Goal: Navigation & Orientation: Find specific page/section

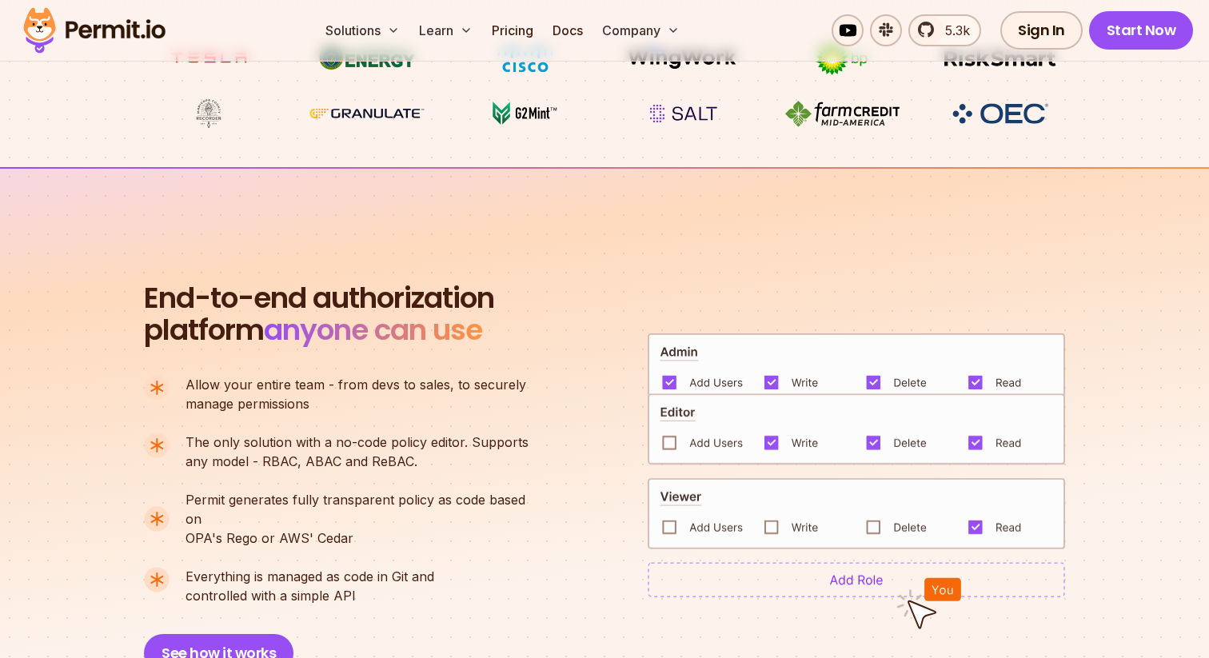
scroll to position [933, 0]
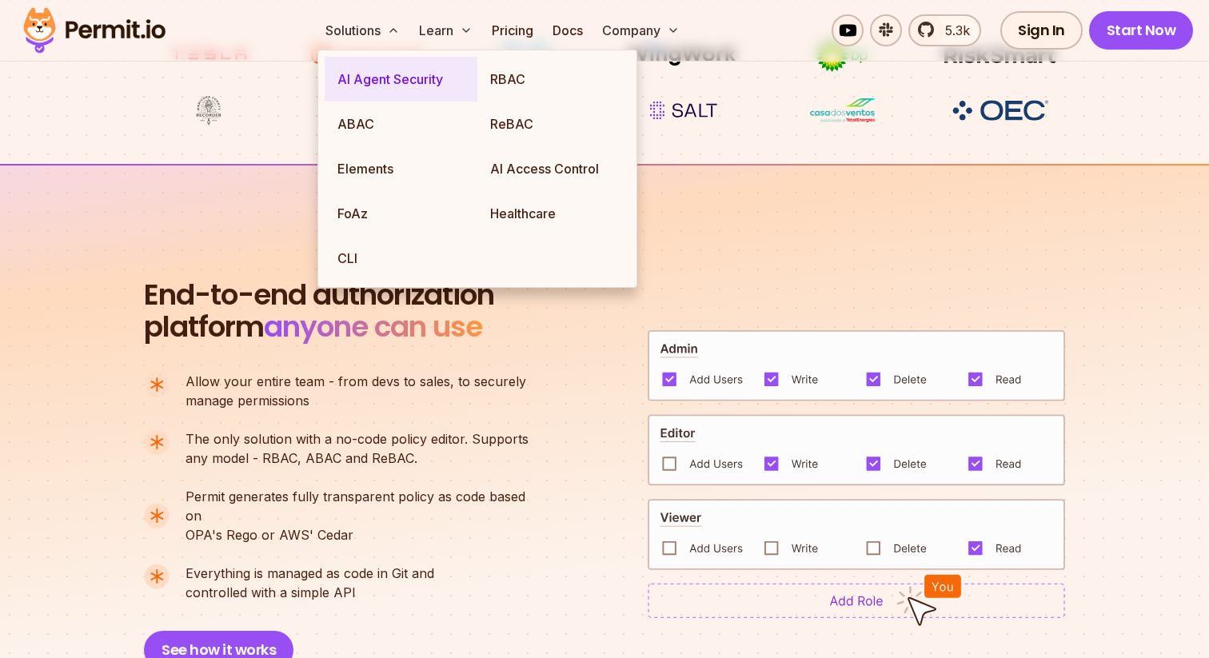
click at [377, 86] on link "AI Agent Security" at bounding box center [401, 79] width 153 height 45
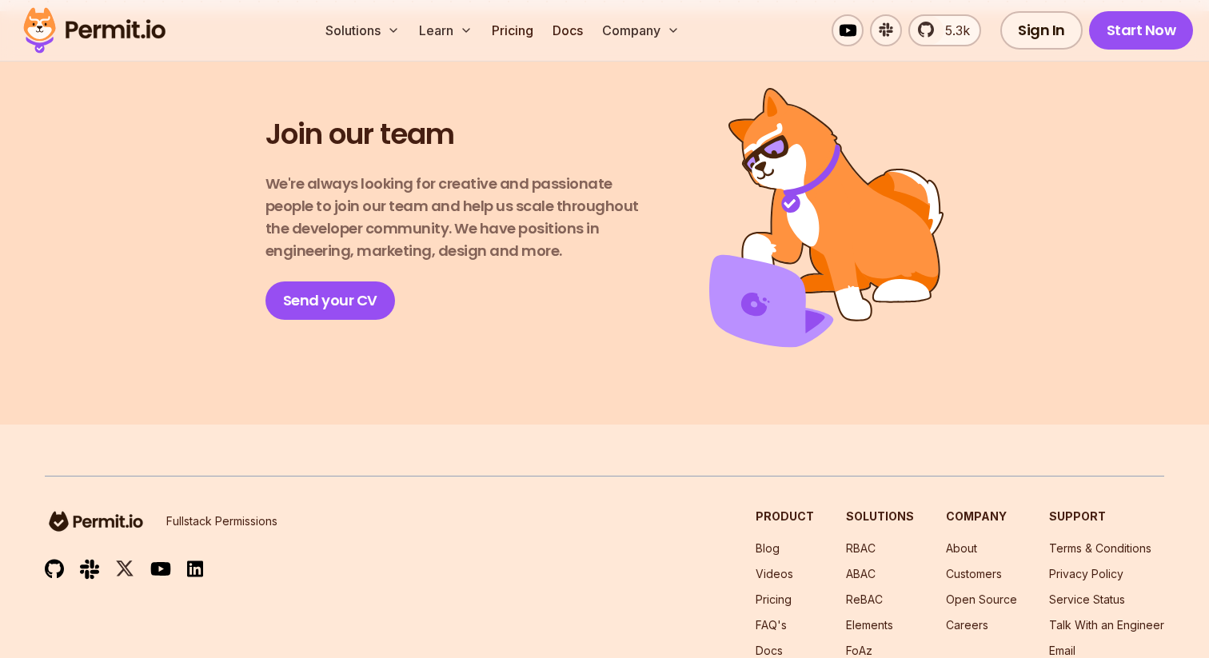
scroll to position [2924, 0]
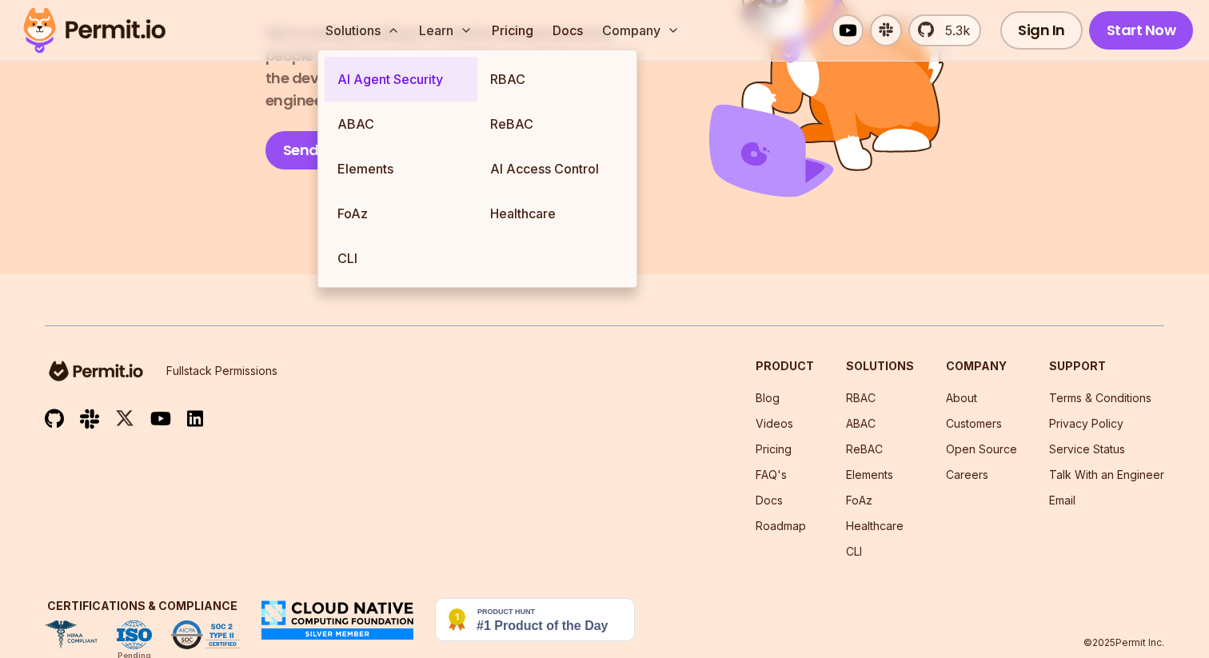
click at [368, 78] on link "AI Agent Security" at bounding box center [401, 79] width 153 height 45
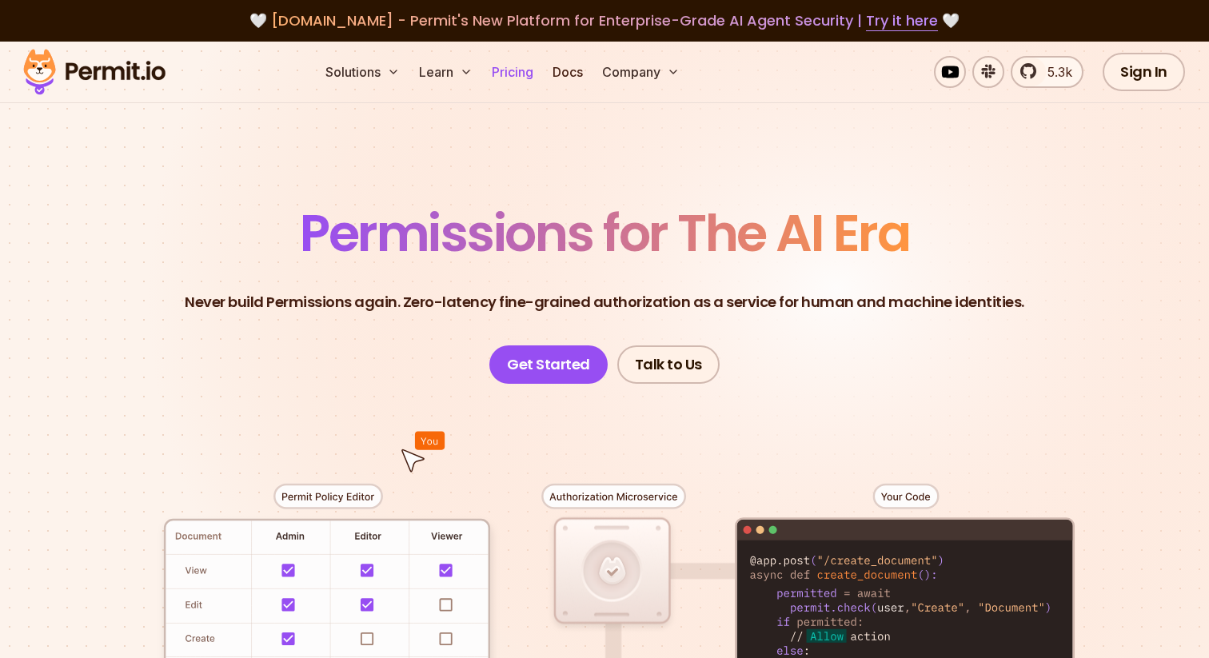
click at [510, 78] on link "Pricing" at bounding box center [512, 72] width 54 height 32
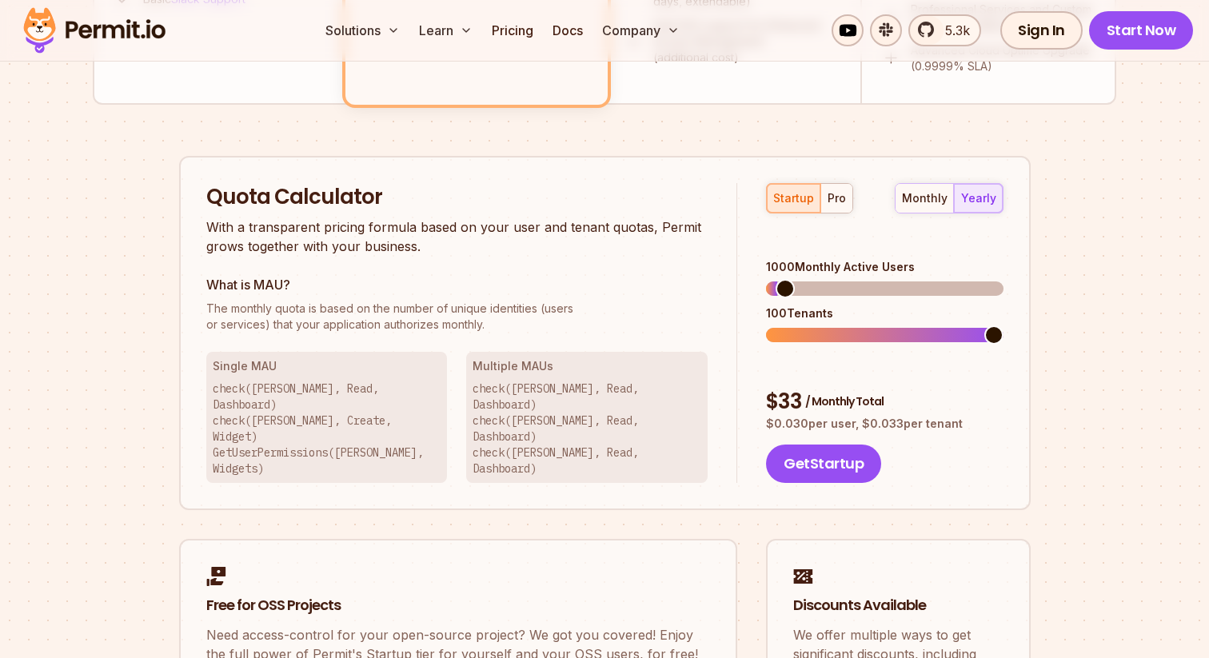
scroll to position [928, 0]
click at [790, 325] on span at bounding box center [799, 334] width 19 height 19
click at [863, 325] on span at bounding box center [872, 334] width 19 height 19
click at [887, 278] on span at bounding box center [888, 287] width 19 height 19
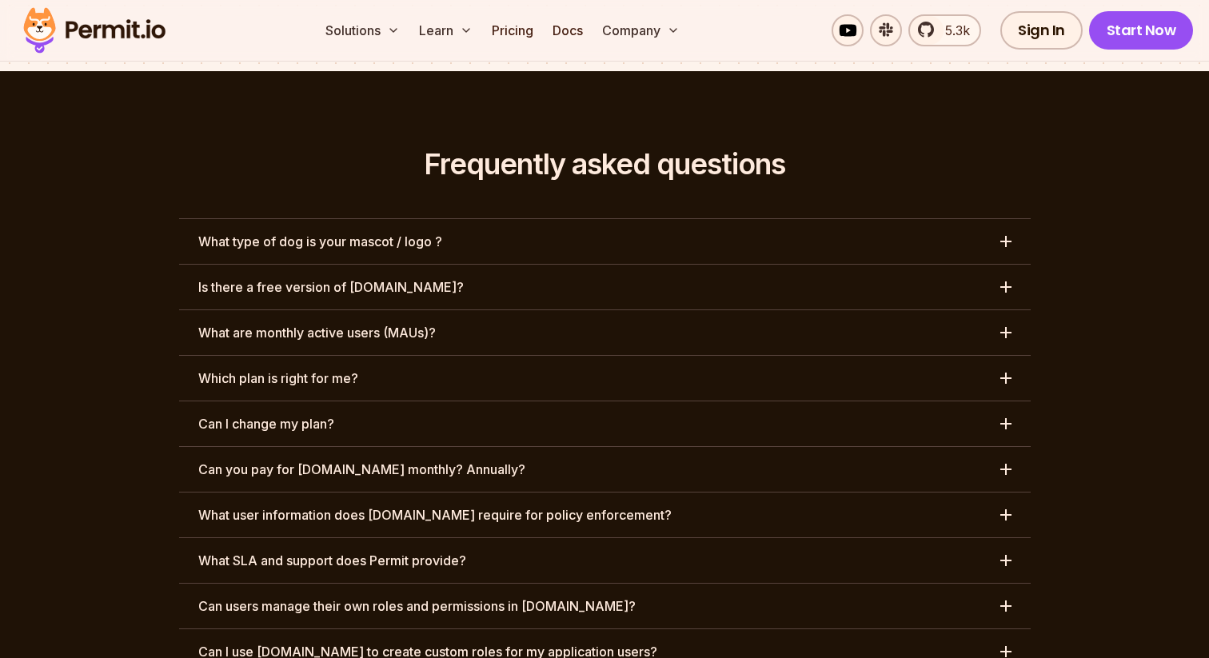
scroll to position [7334, 0]
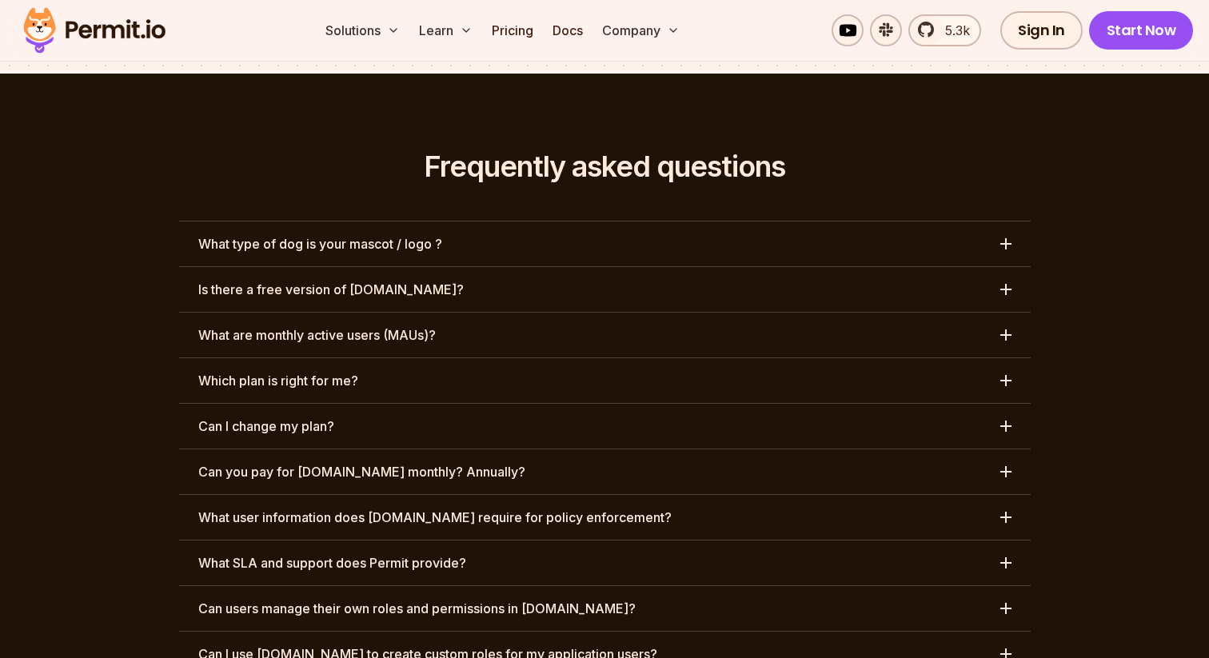
click at [494, 221] on button "What type of dog is your mascot / logo ?" at bounding box center [604, 243] width 851 height 45
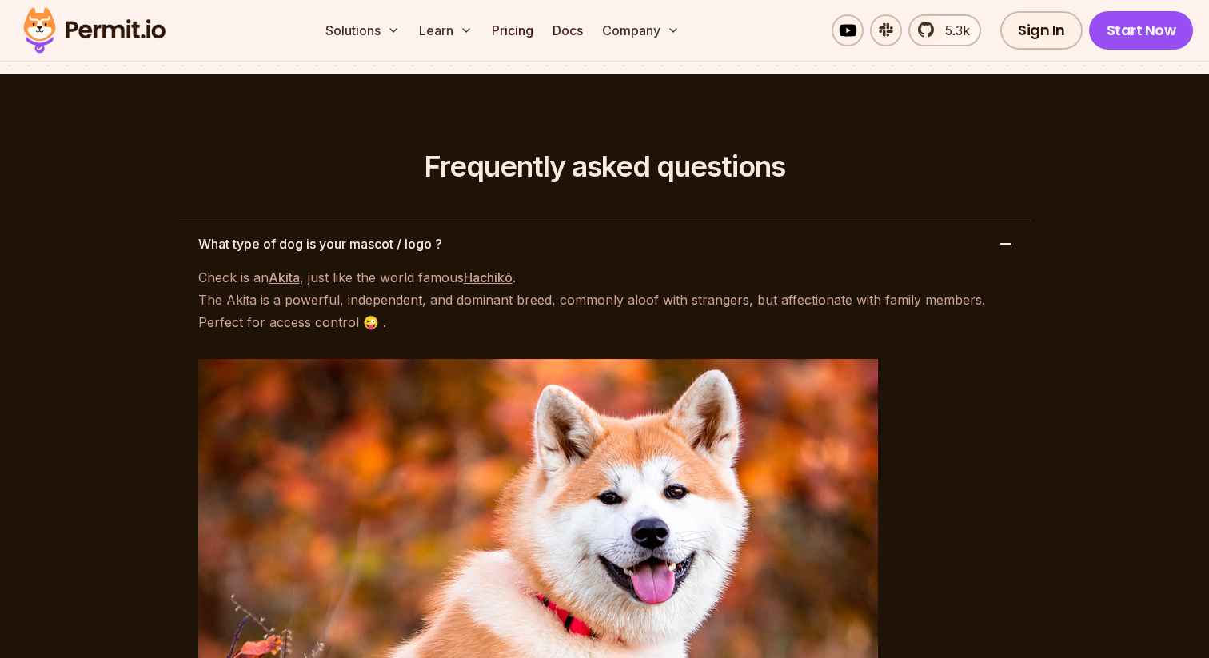
click at [494, 221] on button "What type of dog is your mascot / logo ?" at bounding box center [604, 243] width 851 height 45
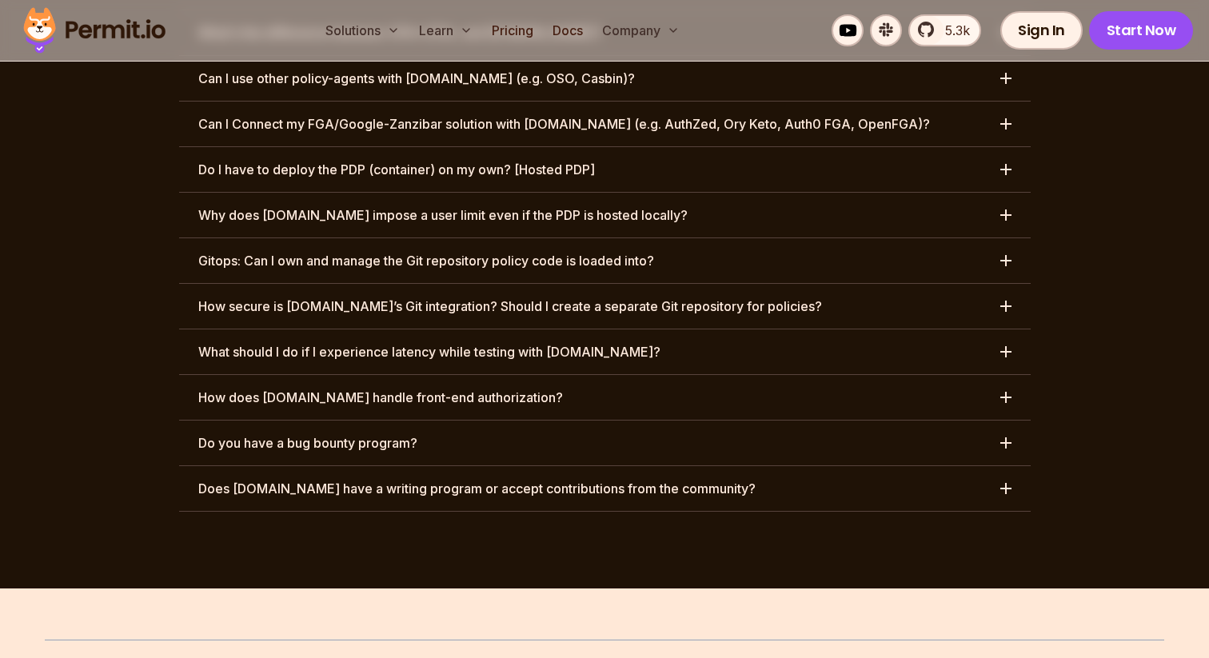
scroll to position [8358, 0]
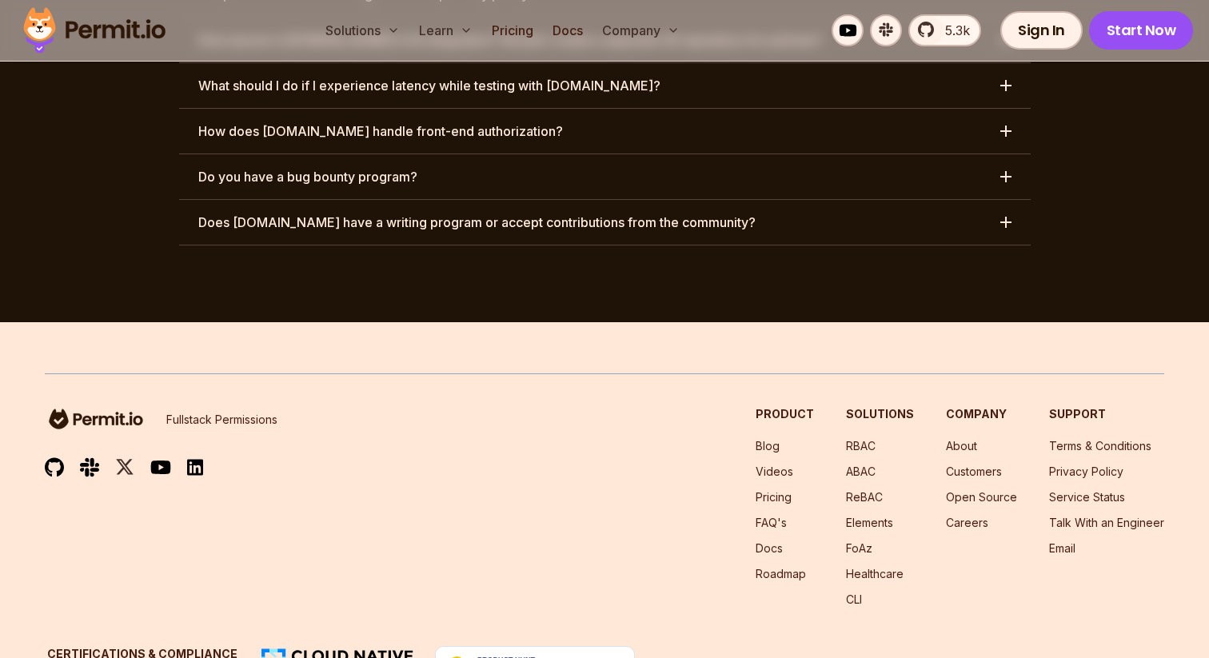
click at [116, 406] on img at bounding box center [96, 419] width 102 height 26
click at [50, 457] on img at bounding box center [54, 467] width 19 height 20
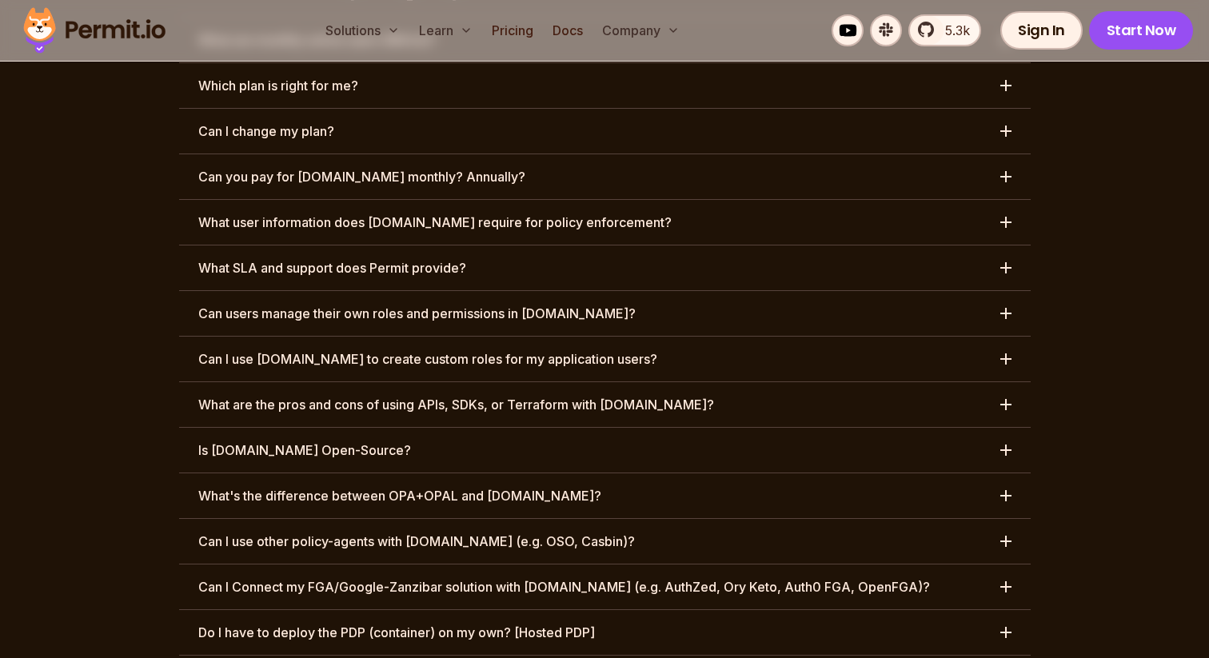
scroll to position [7512, 0]
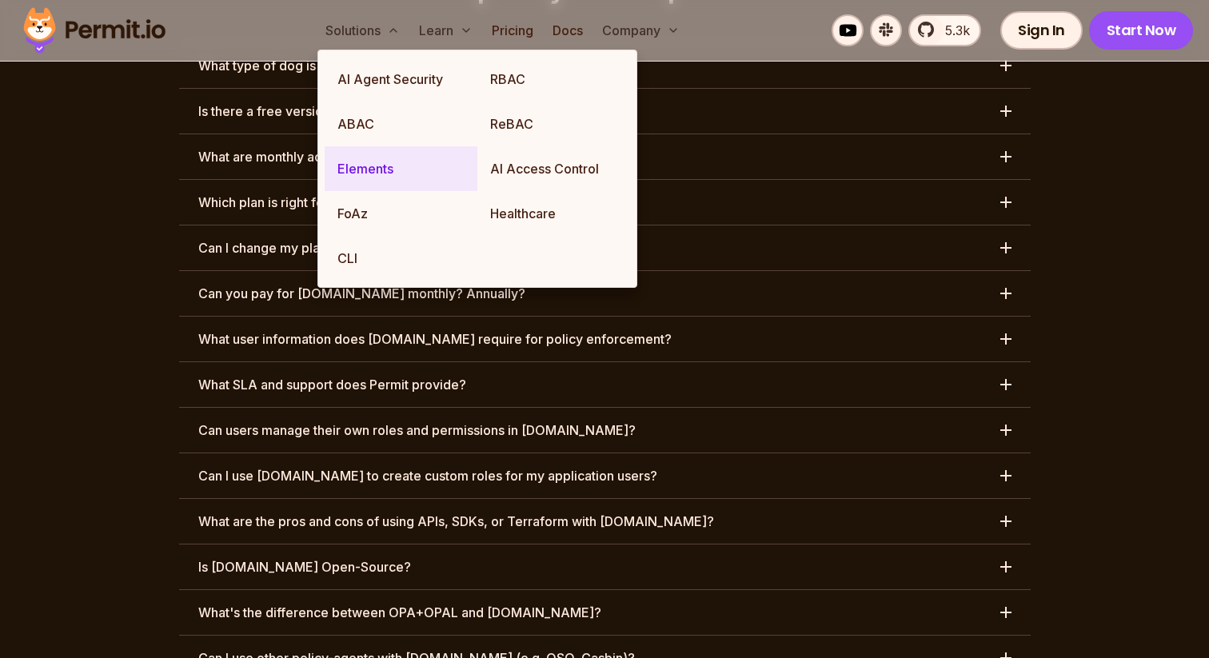
click at [369, 159] on link "Elements" at bounding box center [401, 168] width 153 height 45
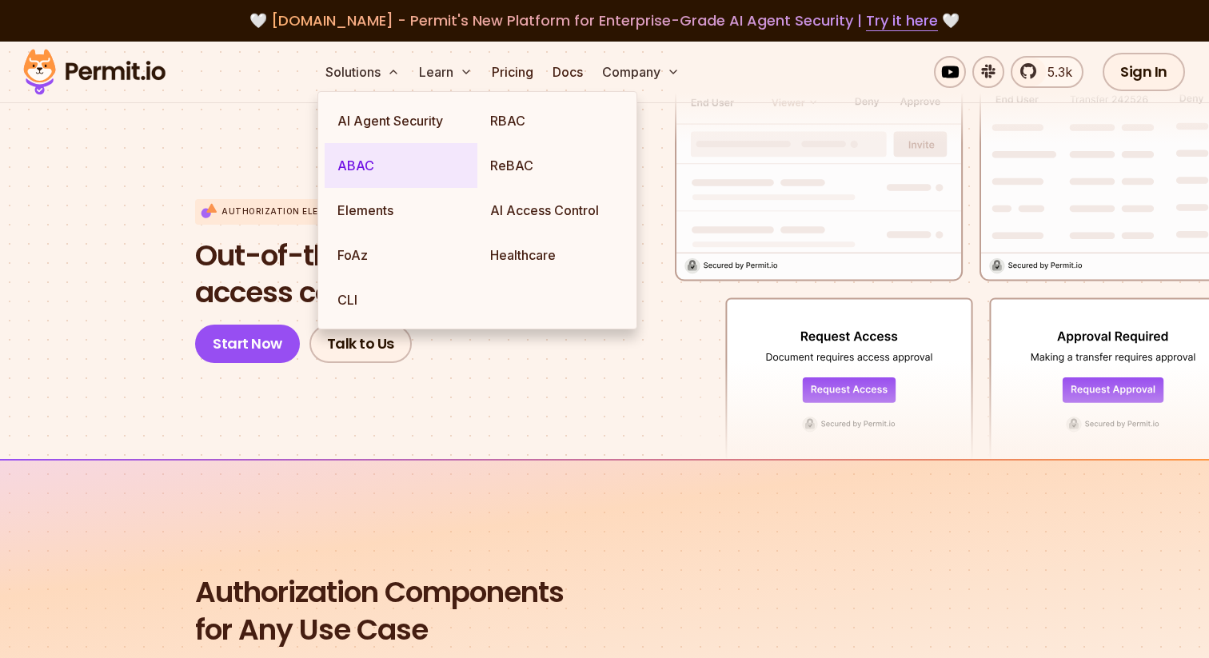
click at [351, 168] on link "ABAC" at bounding box center [401, 165] width 153 height 45
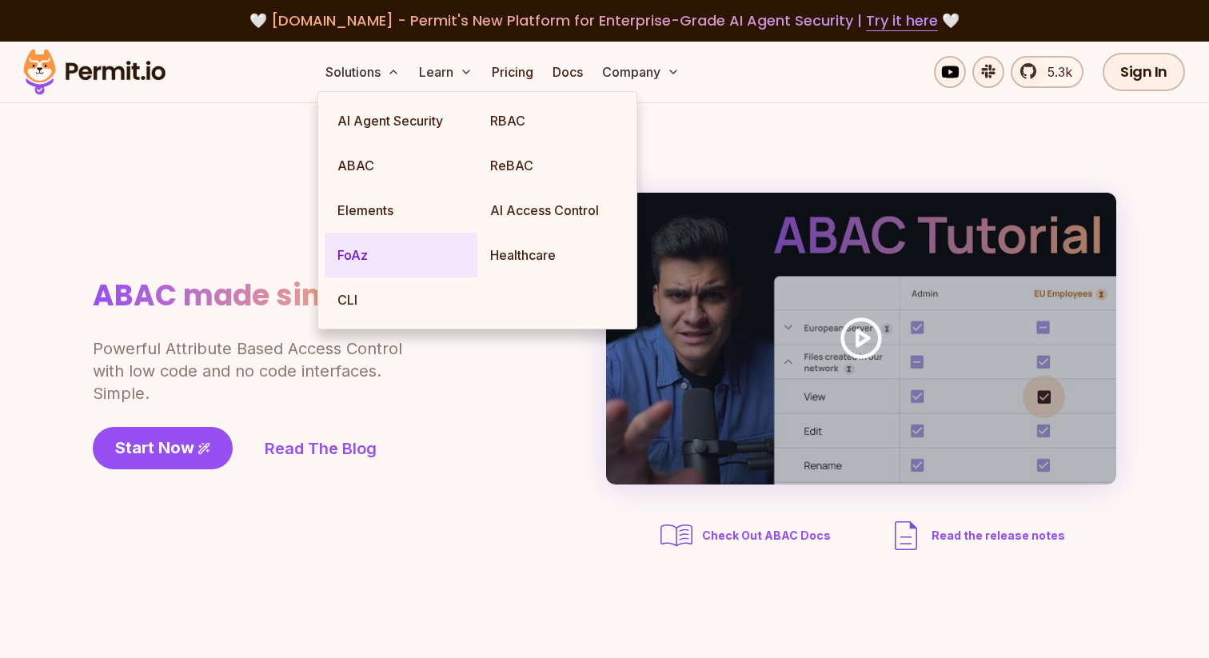
click at [345, 259] on link "FoAz" at bounding box center [401, 255] width 153 height 45
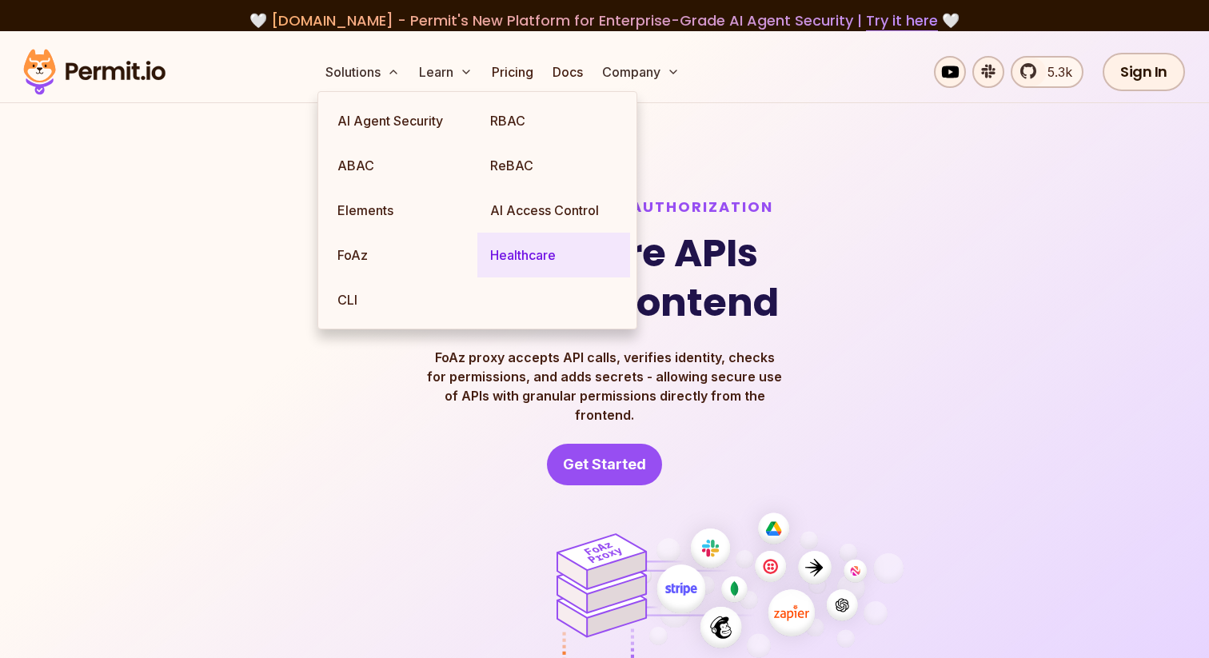
click at [547, 259] on link "Healthcare" at bounding box center [553, 255] width 153 height 45
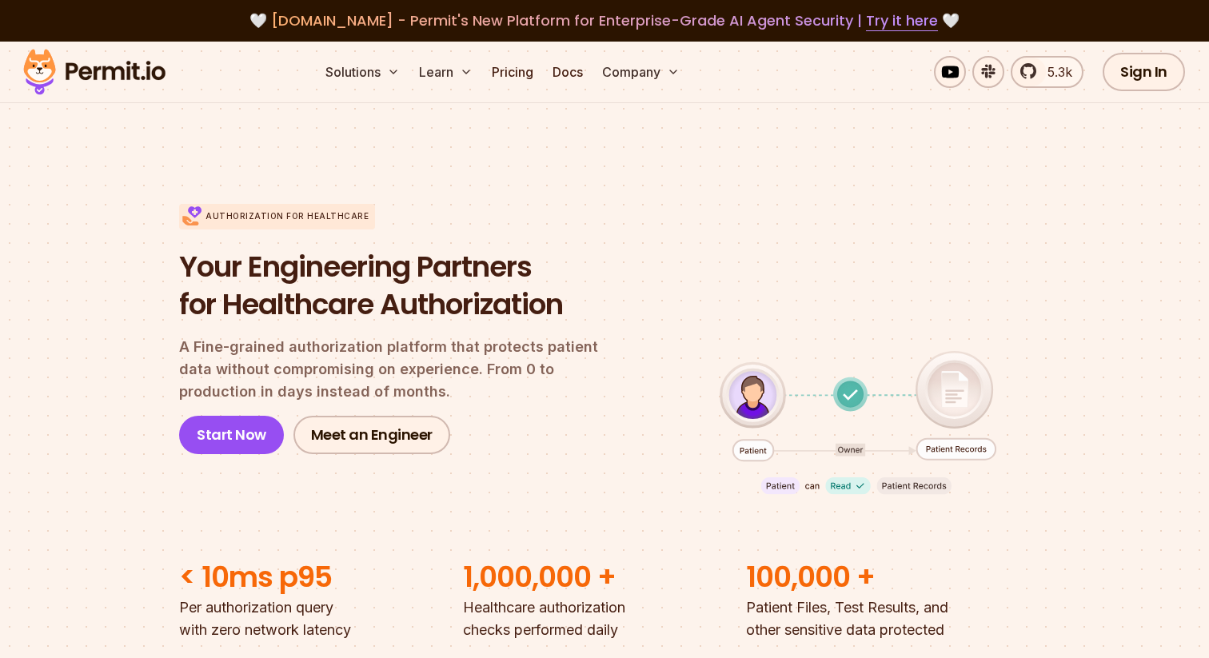
click at [580, 401] on p "A Fine-grained authorization platform that protects patient data without compro…" at bounding box center [402, 369] width 446 height 67
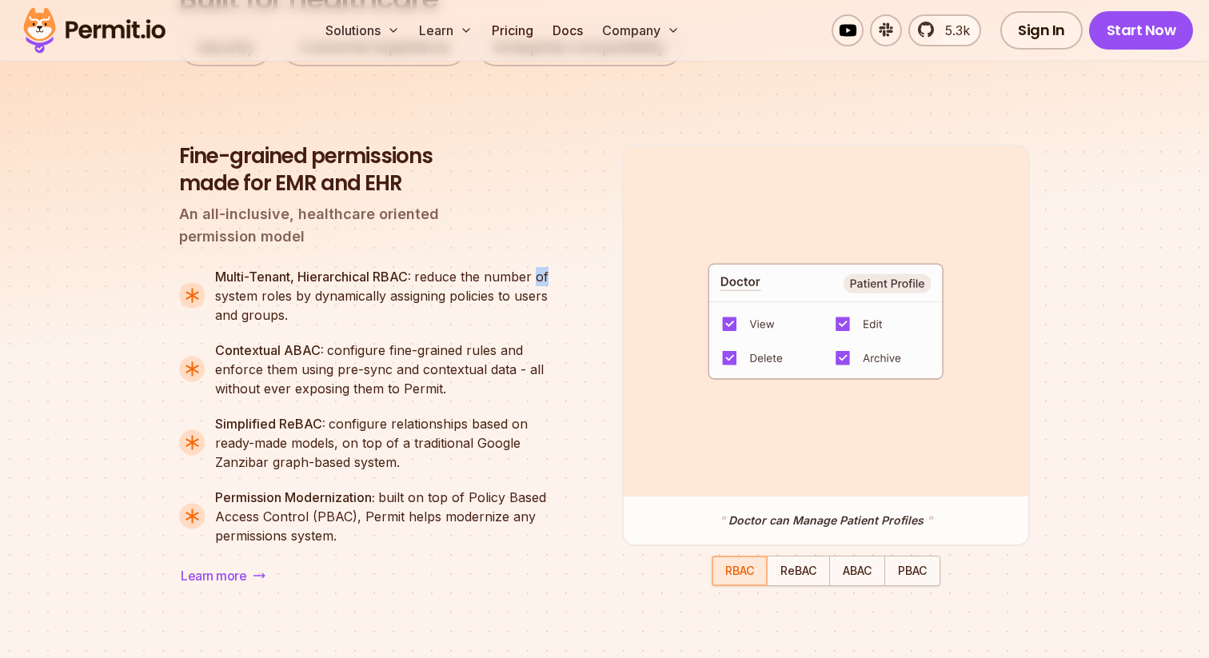
scroll to position [1301, 0]
click at [806, 576] on span "ReBAC" at bounding box center [798, 569] width 36 height 14
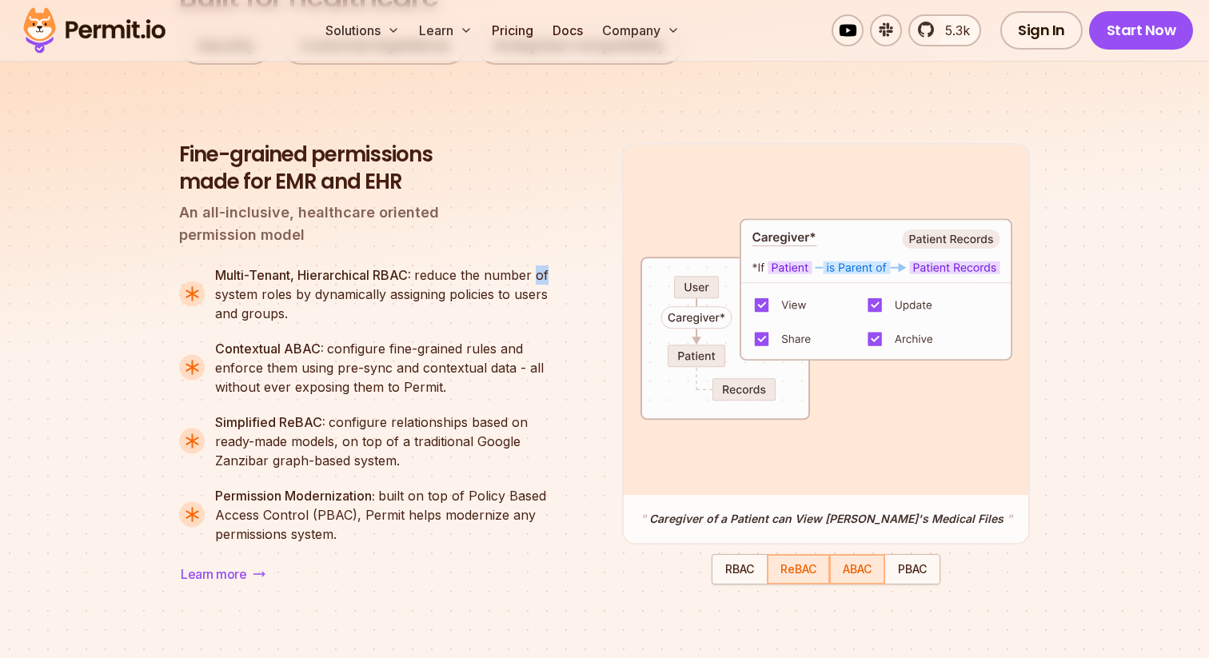
click at [865, 576] on span "ABAC" at bounding box center [857, 569] width 29 height 14
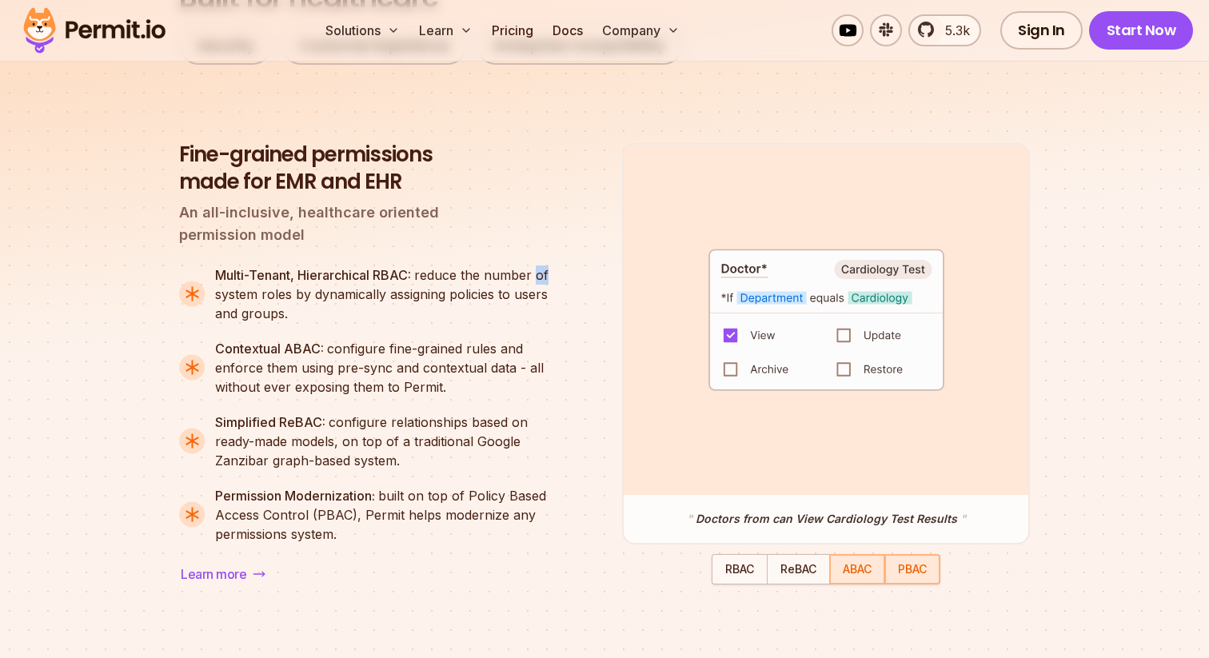
click at [906, 574] on span "PBAC" at bounding box center [912, 569] width 29 height 14
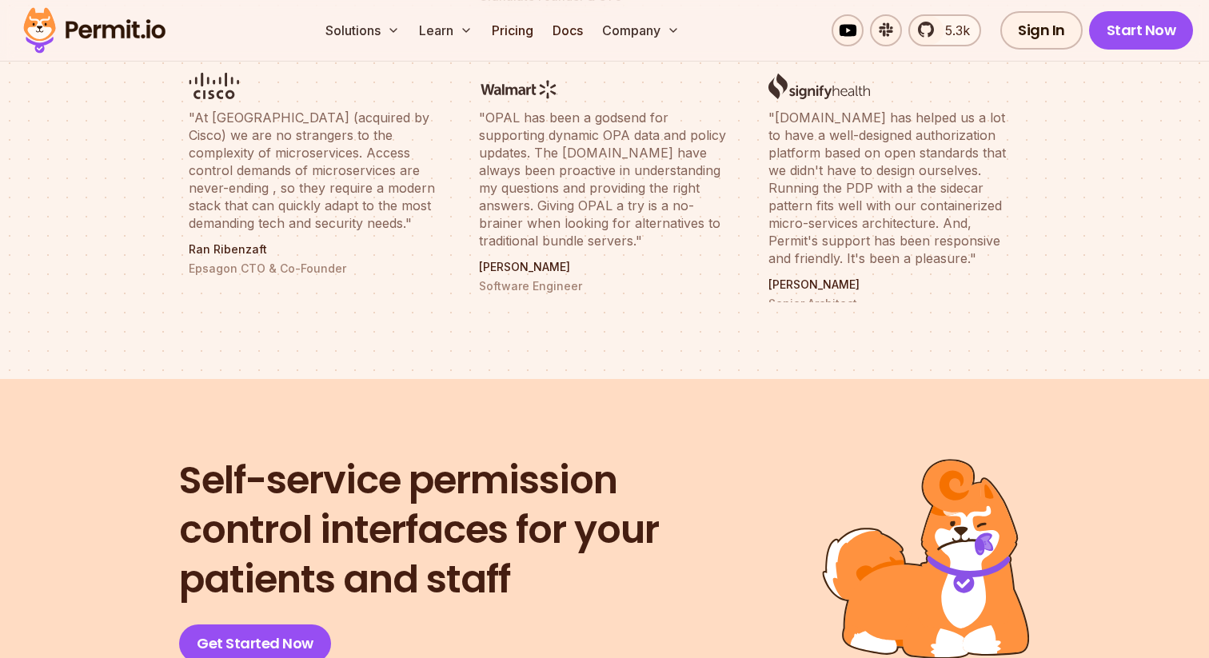
scroll to position [6448, 0]
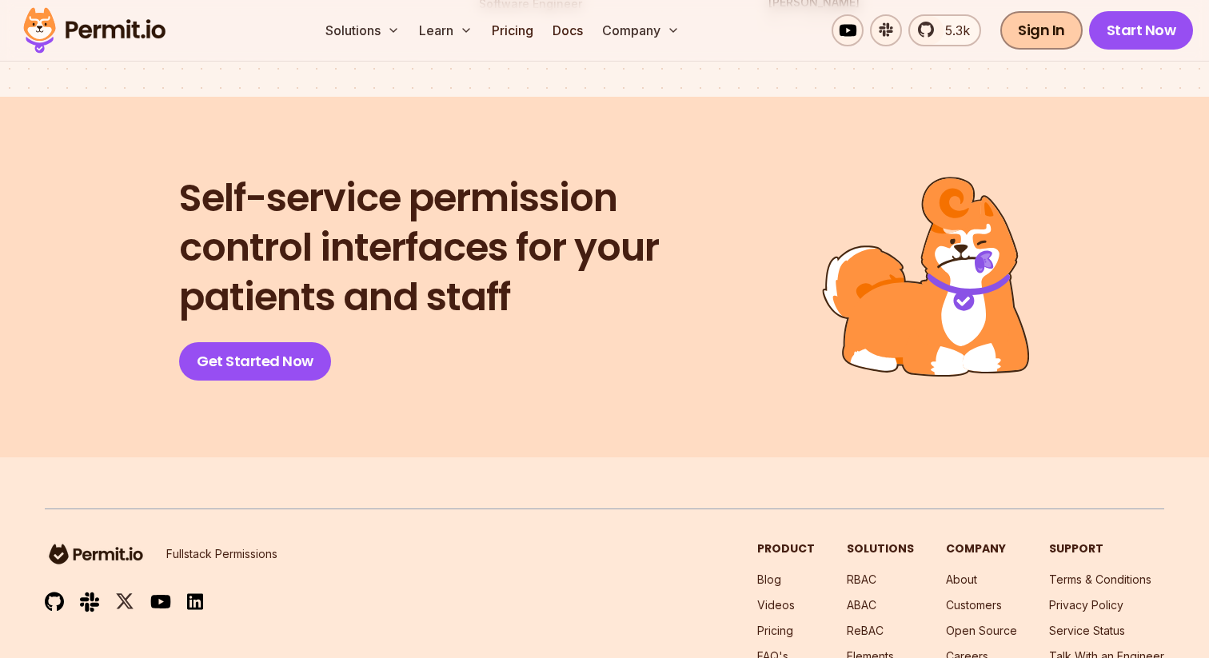
click at [1038, 30] on link "Sign In" at bounding box center [1041, 30] width 82 height 38
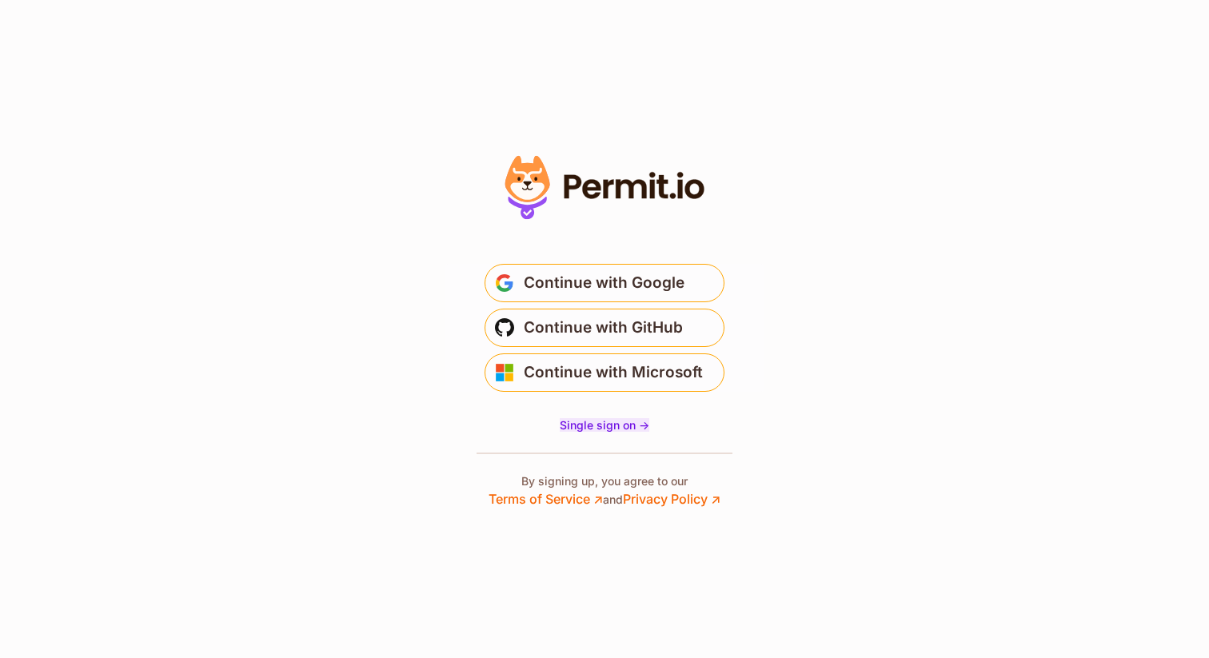
click at [614, 424] on span "Single sign on ->" at bounding box center [605, 425] width 90 height 14
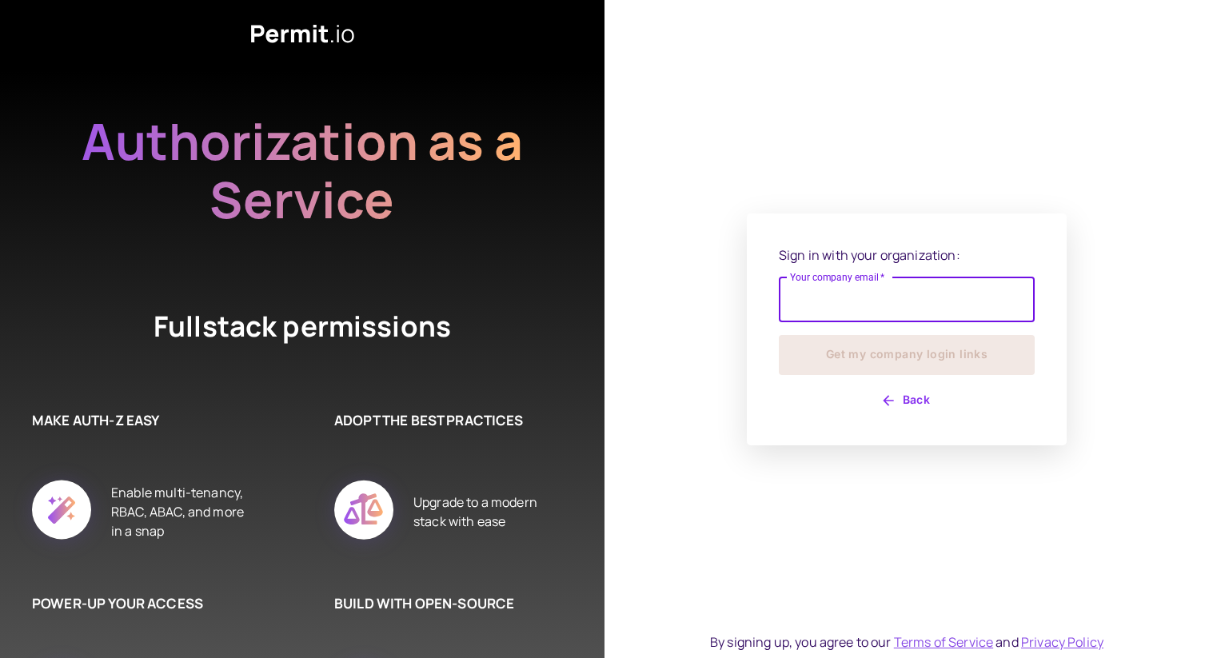
scroll to position [86, 0]
